Goal: Task Accomplishment & Management: Complete application form

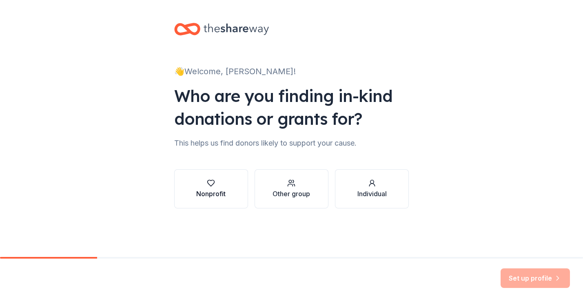
click at [199, 186] on div "button" at bounding box center [210, 183] width 29 height 8
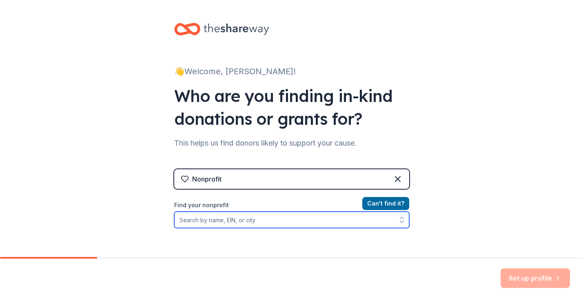
click at [204, 225] on input "Find your nonprofit" at bounding box center [291, 220] width 235 height 16
type input "270743419"
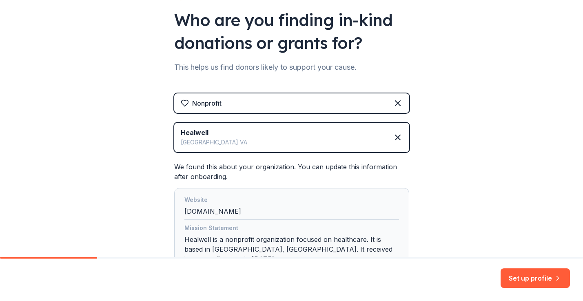
scroll to position [139, 0]
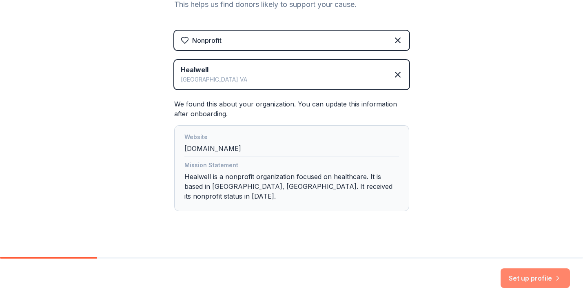
click at [533, 284] on button "Set up profile" at bounding box center [535, 279] width 69 height 20
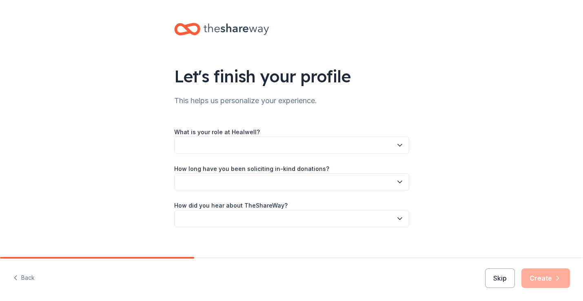
click at [374, 144] on button "button" at bounding box center [291, 145] width 235 height 17
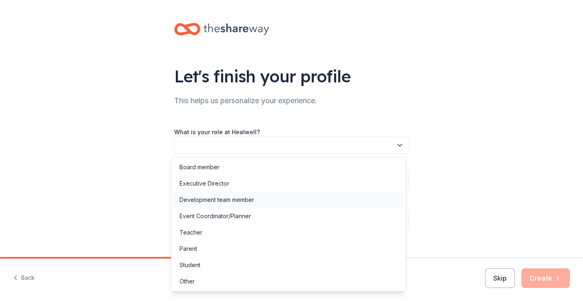
click at [334, 198] on div "Development team member" at bounding box center [288, 200] width 231 height 16
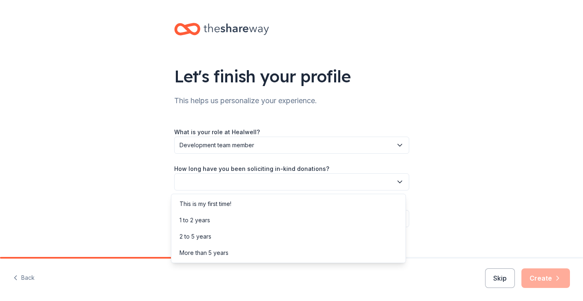
click at [338, 187] on button "button" at bounding box center [291, 181] width 235 height 17
click at [293, 251] on div "More than 5 years" at bounding box center [288, 253] width 231 height 16
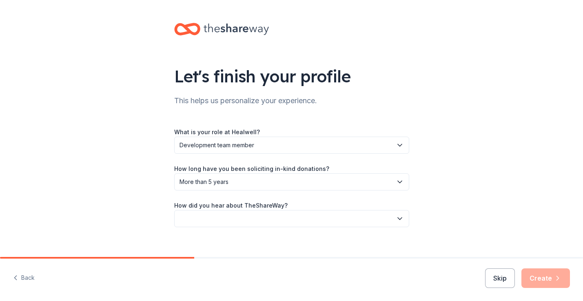
click at [297, 219] on button "button" at bounding box center [291, 218] width 235 height 17
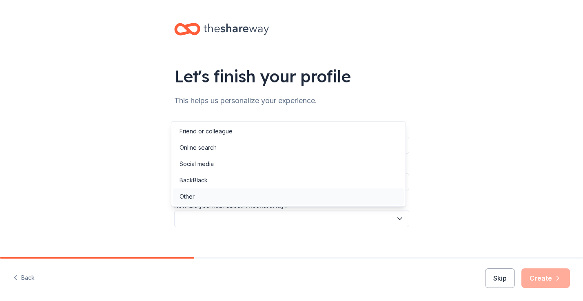
click at [293, 198] on div "Other" at bounding box center [288, 197] width 231 height 16
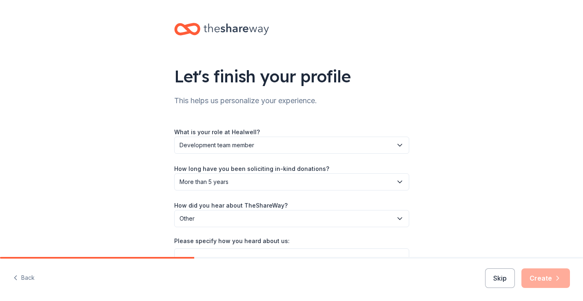
scroll to position [47, 0]
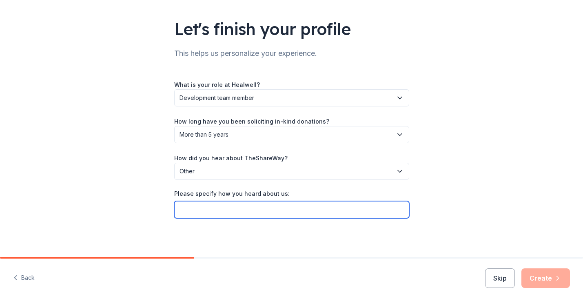
click at [260, 211] on input "Please specify how you heard about us:" at bounding box center [291, 209] width 235 height 17
type input "Auctria"
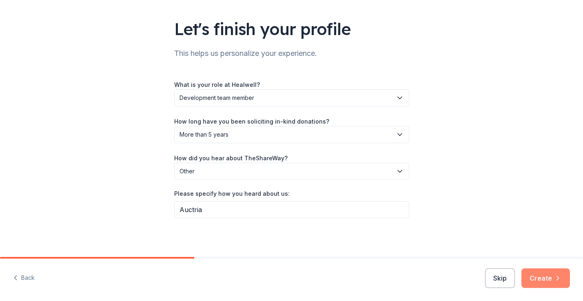
click at [535, 279] on button "Create" at bounding box center [546, 279] width 49 height 20
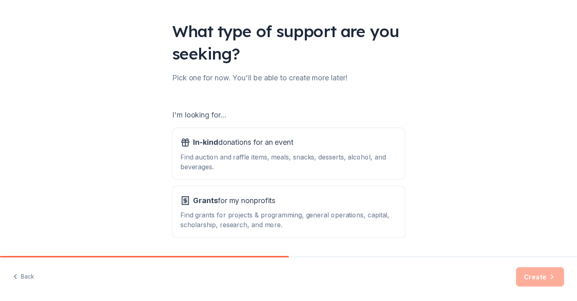
scroll to position [72, 0]
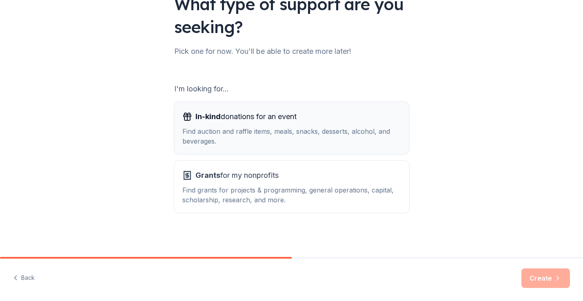
click at [290, 153] on button "In-kind donations for an event Find auction and raffle items, meals, snacks, de…" at bounding box center [291, 128] width 235 height 52
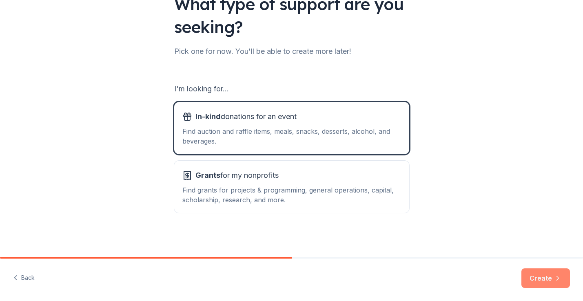
click at [529, 277] on button "Create" at bounding box center [546, 279] width 49 height 20
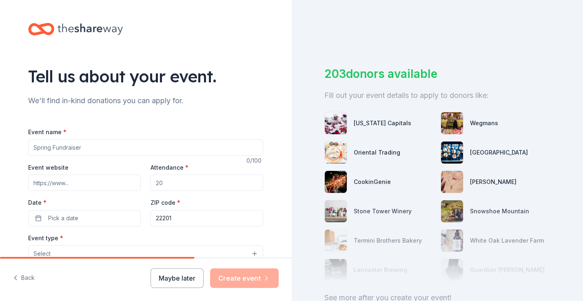
click at [94, 148] on input "Event name *" at bounding box center [145, 148] width 235 height 16
type input "Spring Online Auc"
click at [175, 286] on button "Maybe later" at bounding box center [177, 279] width 53 height 20
click at [172, 277] on button "Maybe later" at bounding box center [177, 279] width 53 height 20
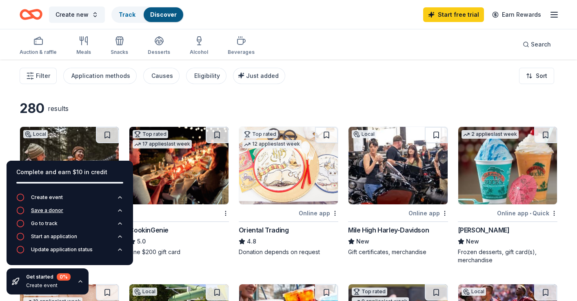
click at [38, 213] on div "Save a donor" at bounding box center [47, 210] width 32 height 7
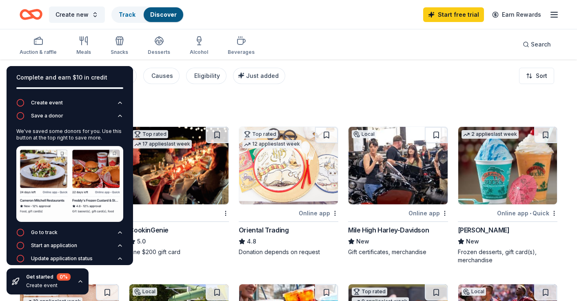
click at [37, 34] on button "Auction & raffle" at bounding box center [38, 46] width 37 height 27
click at [80, 280] on icon "button" at bounding box center [80, 281] width 7 height 7
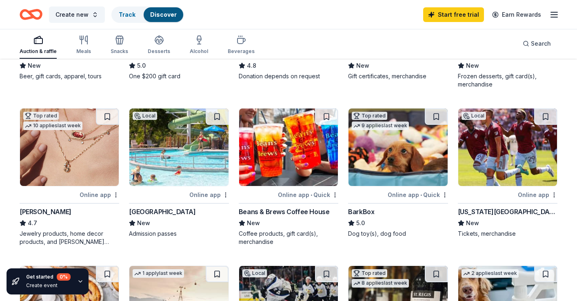
scroll to position [175, 0]
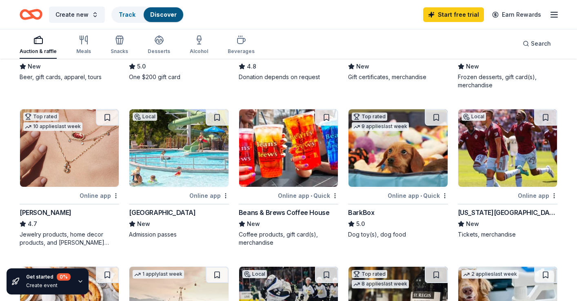
click at [402, 156] on img at bounding box center [398, 148] width 99 height 78
click at [540, 44] on span "Search" at bounding box center [541, 44] width 20 height 10
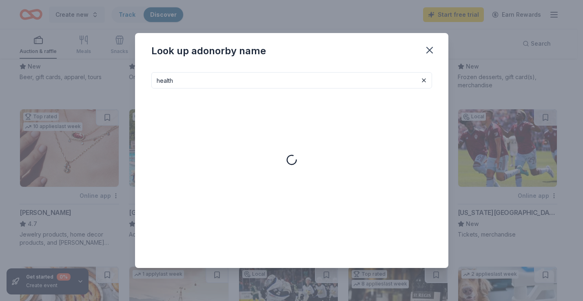
type input "health"
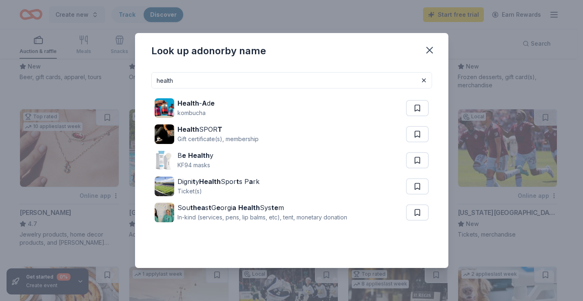
drag, startPoint x: 198, startPoint y: 78, endPoint x: 130, endPoint y: 75, distance: 67.8
click at [130, 75] on div "Look up a donor by name health Health - A d e kombucha Health SPOR T Gift certi…" at bounding box center [291, 150] width 583 height 301
click at [433, 48] on icon "button" at bounding box center [429, 49] width 11 height 11
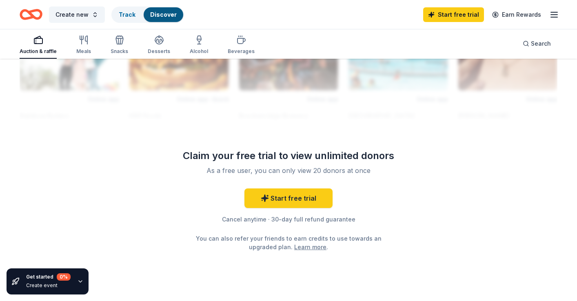
scroll to position [0, 0]
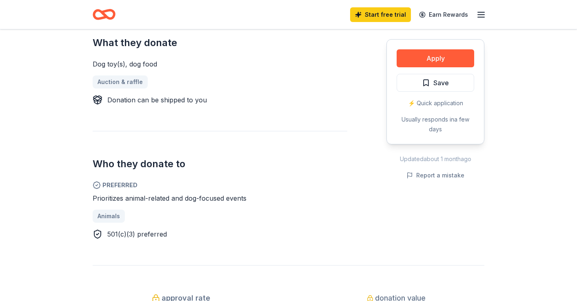
scroll to position [352, 0]
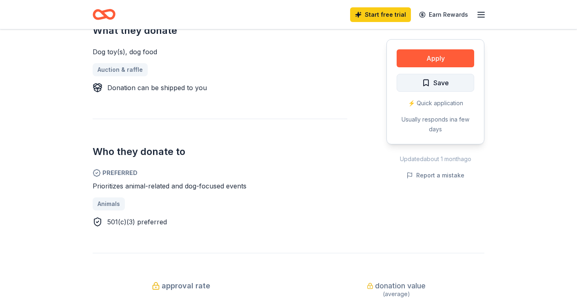
click at [448, 88] on button "Save" at bounding box center [436, 83] width 78 height 18
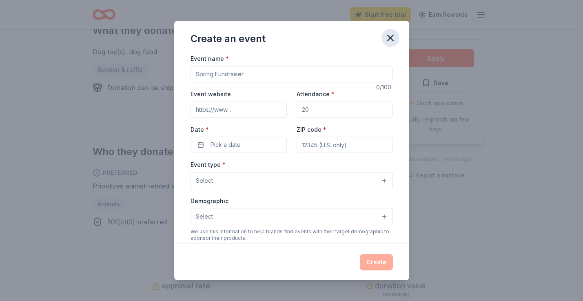
click at [386, 36] on icon "button" at bounding box center [390, 37] width 11 height 11
